Goal: Download file/media

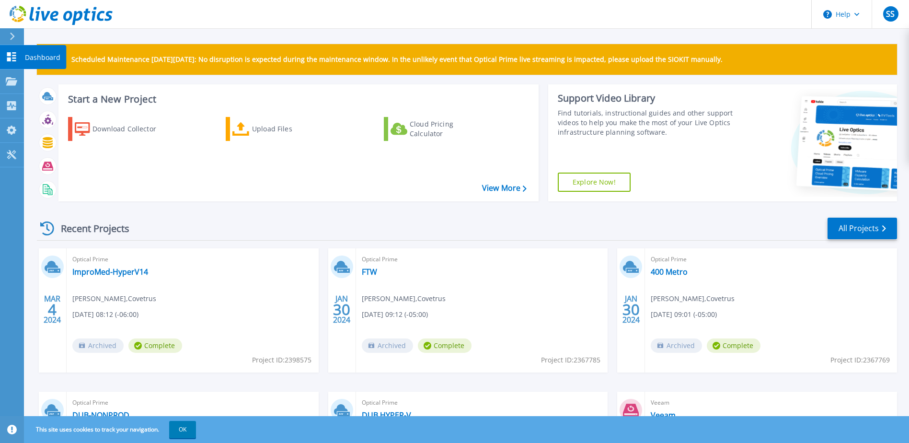
click at [10, 56] on icon at bounding box center [11, 56] width 9 height 9
click at [142, 129] on div "Download Collector" at bounding box center [131, 128] width 77 height 19
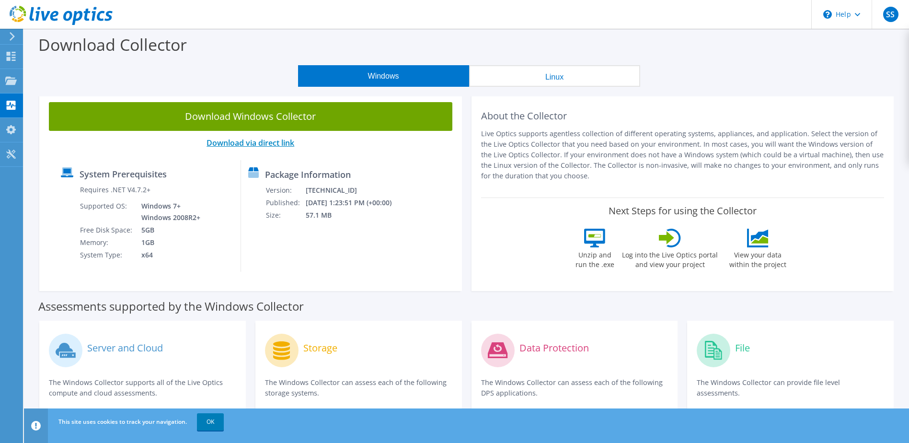
click at [244, 140] on link "Download via direct link" at bounding box center [251, 143] width 88 height 11
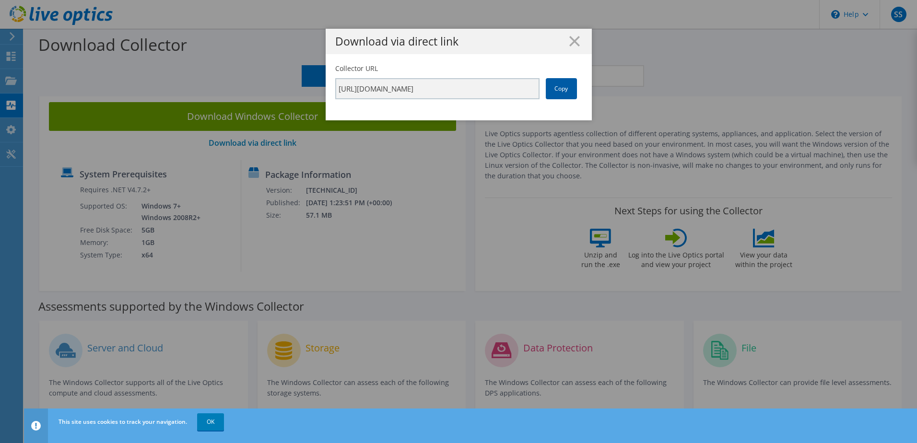
click at [553, 90] on link "Copy" at bounding box center [561, 88] width 31 height 21
click at [569, 41] on icon at bounding box center [574, 41] width 11 height 11
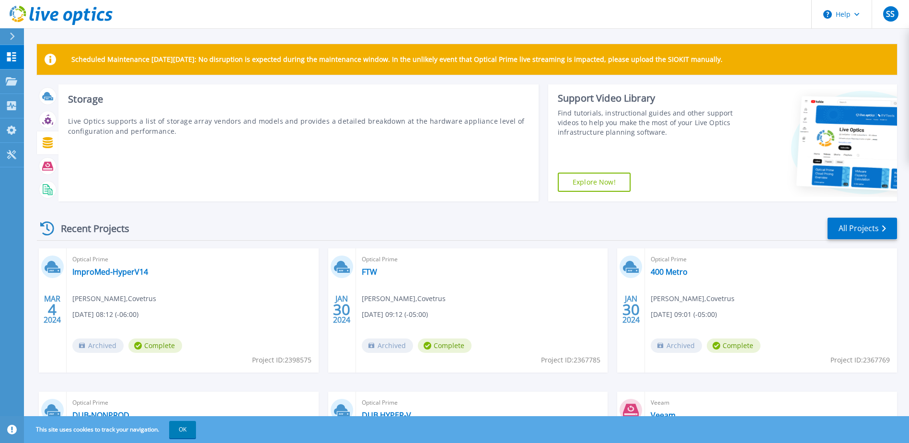
click at [49, 145] on icon at bounding box center [48, 142] width 10 height 11
click at [42, 147] on icon at bounding box center [47, 142] width 11 height 11
click at [50, 144] on icon at bounding box center [47, 142] width 11 height 11
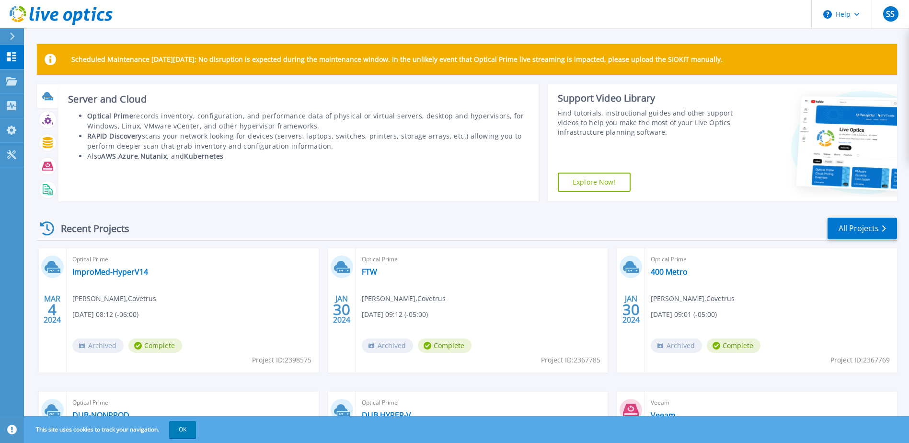
click at [46, 93] on icon at bounding box center [47, 95] width 10 height 7
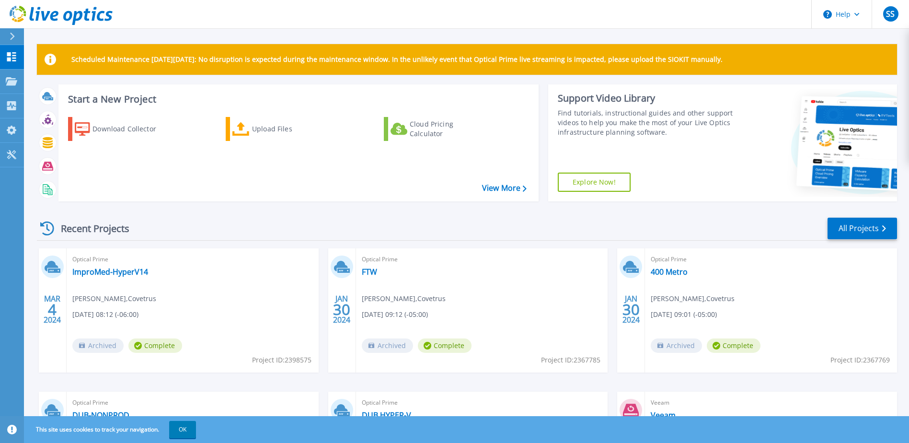
click at [404, 81] on div "Scheduled Maintenance on Monday 22nd September: No disruption is expected durin…" at bounding box center [467, 293] width 860 height 499
click at [39, 82] on p "Projects" at bounding box center [37, 82] width 25 height 25
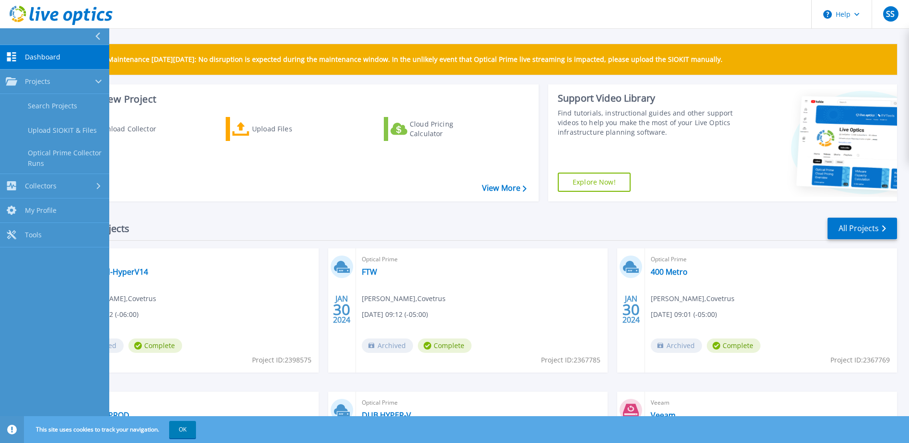
click at [228, 38] on div "Scheduled Maintenance on Monday 22nd September: No disruption is expected durin…" at bounding box center [466, 271] width 885 height 543
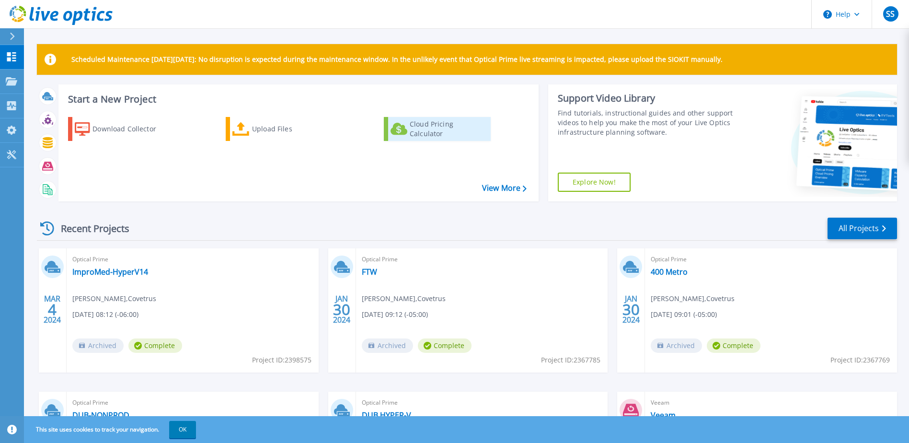
click at [416, 133] on div "Cloud Pricing Calculator" at bounding box center [448, 128] width 77 height 19
click at [474, 122] on div "Cloud Pricing Calculator" at bounding box center [448, 128] width 77 height 19
